Goal: Find specific page/section

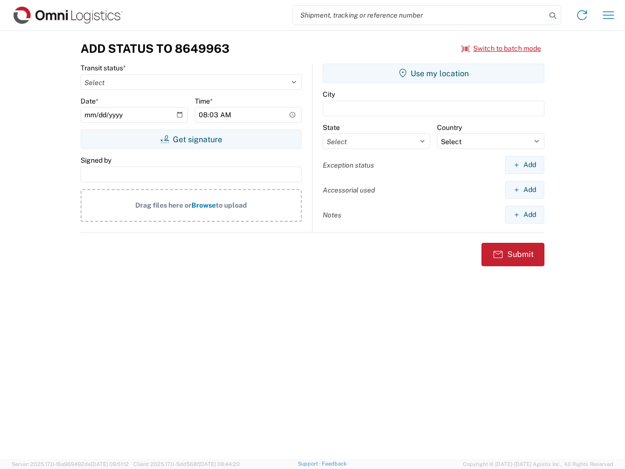
click at [419, 15] on input "search" at bounding box center [419, 15] width 253 height 19
click at [553, 16] on icon at bounding box center [553, 16] width 14 height 14
click at [582, 15] on icon at bounding box center [582, 15] width 16 height 16
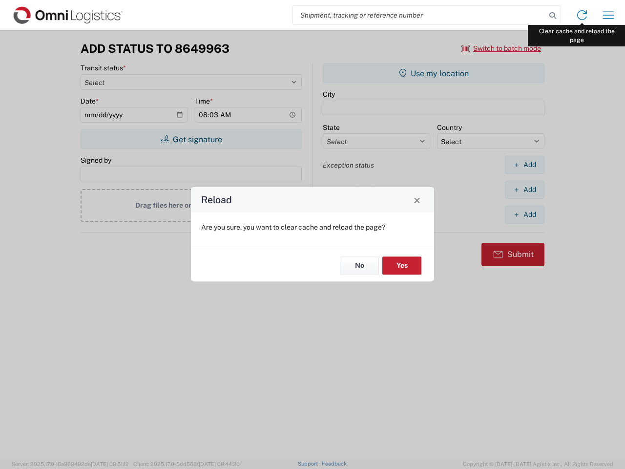
click at [608, 15] on div "Reload Are you sure, you want to clear cache and reload the page? No Yes" at bounding box center [312, 234] width 625 height 469
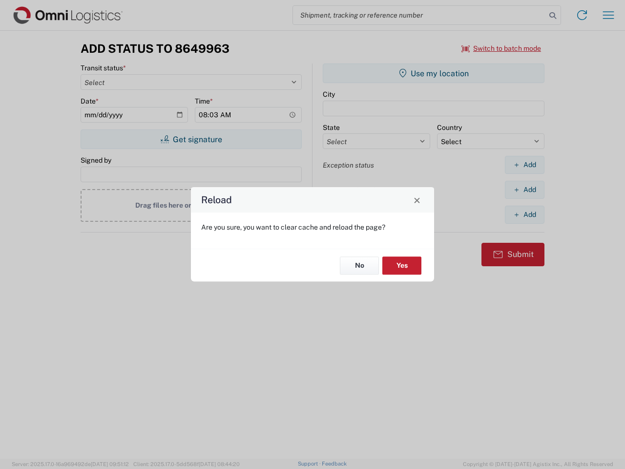
click at [501, 48] on div "Reload Are you sure, you want to clear cache and reload the page? No Yes" at bounding box center [312, 234] width 625 height 469
click at [191, 139] on div "Reload Are you sure, you want to clear cache and reload the page? No Yes" at bounding box center [312, 234] width 625 height 469
click at [434, 73] on div "Reload Are you sure, you want to clear cache and reload the page? No Yes" at bounding box center [312, 234] width 625 height 469
click at [524, 165] on div "Reload Are you sure, you want to clear cache and reload the page? No Yes" at bounding box center [312, 234] width 625 height 469
click at [524, 189] on div "Reload Are you sure, you want to clear cache and reload the page? No Yes" at bounding box center [312, 234] width 625 height 469
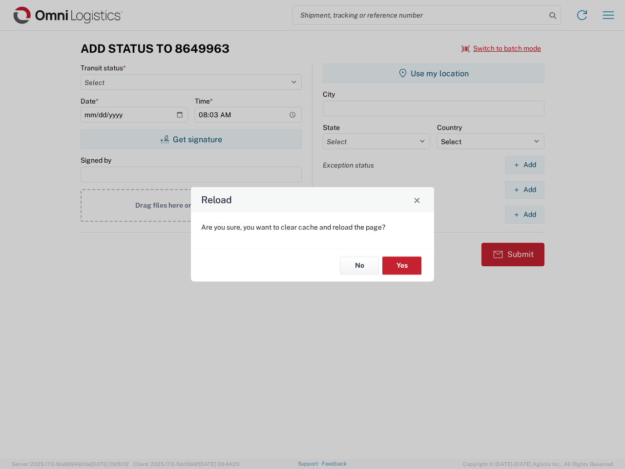
click at [524, 214] on div "Reload Are you sure, you want to clear cache and reload the page? No Yes" at bounding box center [312, 234] width 625 height 469
